Goal: Task Accomplishment & Management: Manage account settings

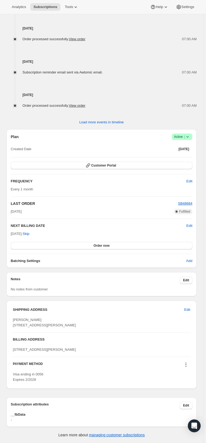
scroll to position [429, 0]
click at [187, 136] on icon at bounding box center [188, 137] width 2 height 2
click at [177, 246] on span "Cancel subscription" at bounding box center [175, 248] width 30 height 4
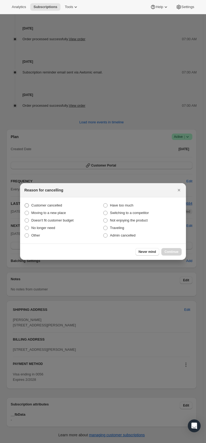
click at [25, 207] on span ":rbi:" at bounding box center [27, 205] width 4 height 4
click at [25, 203] on input "Customer cancelled" at bounding box center [25, 203] width 0 height 0
radio input "true"
click at [179, 254] on span "Continue" at bounding box center [172, 251] width 14 height 4
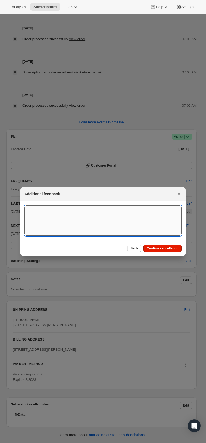
click at [24, 235] on textarea ":rbi:" at bounding box center [103, 220] width 158 height 30
click at [24, 235] on textarea "customer emailed requesting cancelation." at bounding box center [103, 220] width 158 height 30
type textarea "Customer emailed requesting cancelation."
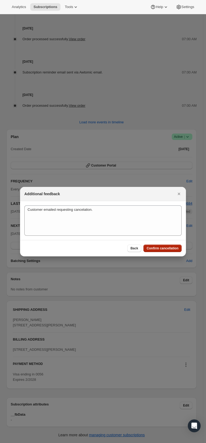
click at [167, 250] on span "Confirm cancellation" at bounding box center [163, 248] width 32 height 4
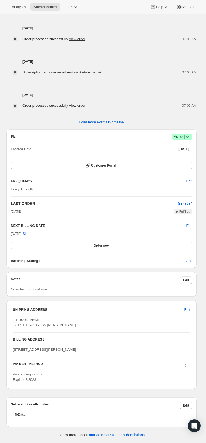
scroll to position [422, 0]
click at [186, 139] on icon at bounding box center [187, 136] width 5 height 5
click at [173, 262] on span "Cancel subscription" at bounding box center [175, 264] width 30 height 4
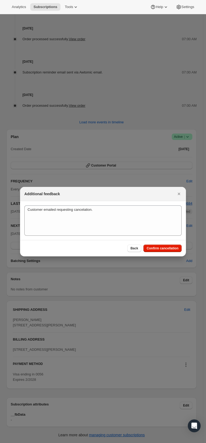
scroll to position [0, 0]
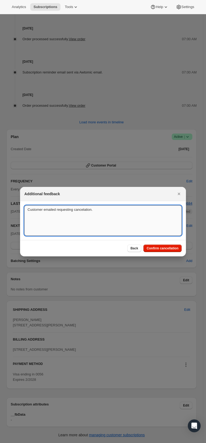
click at [94, 235] on textarea "Customer emailed requesting cancelation." at bounding box center [103, 220] width 158 height 30
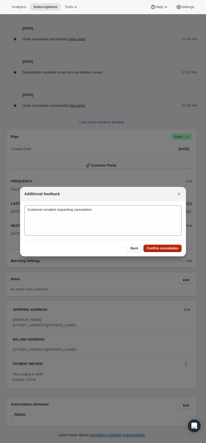
click at [174, 250] on span "Confirm cancellation" at bounding box center [163, 248] width 32 height 4
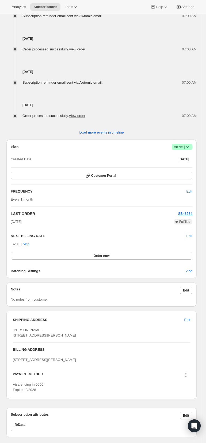
scroll to position [348, 0]
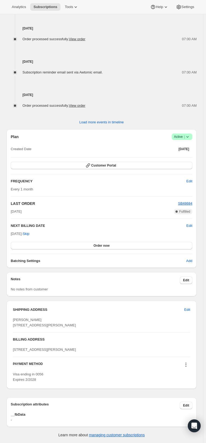
click at [180, 139] on span "Active |" at bounding box center [182, 136] width 16 height 5
click at [180, 237] on span "Pause subscription" at bounding box center [174, 239] width 29 height 4
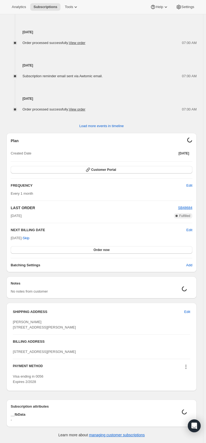
scroll to position [407, 0]
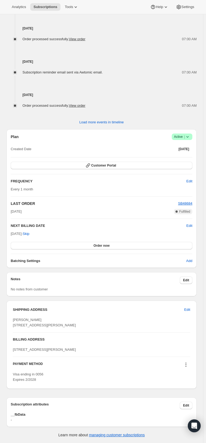
click at [188, 139] on icon at bounding box center [187, 136] width 5 height 5
click at [184, 253] on span "Pause subscription" at bounding box center [174, 255] width 29 height 4
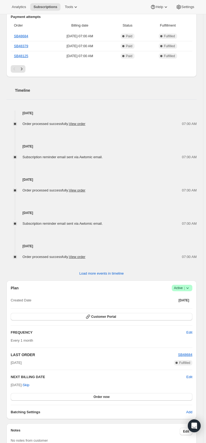
scroll to position [80, 0]
